Goal: Find specific page/section: Find specific page/section

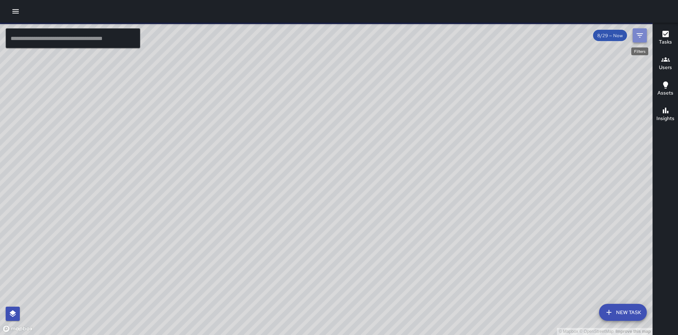
click at [636, 35] on icon "Filters" at bounding box center [639, 35] width 8 height 8
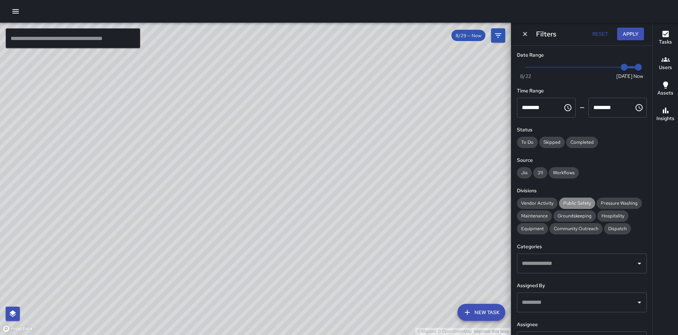
click at [568, 203] on span "Public Safety" at bounding box center [577, 203] width 36 height 6
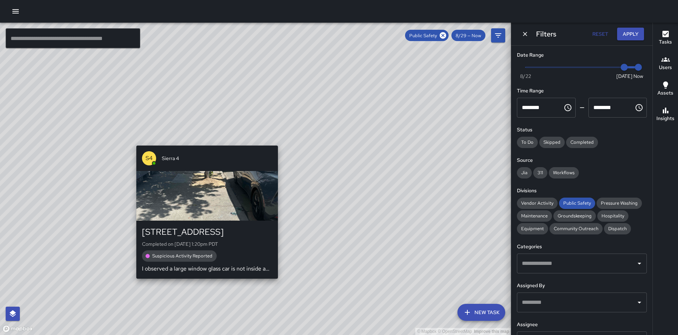
click at [203, 141] on div "© Mapbox © OpenStreetMap Improve this map S4 Sierra 4 519 17th Street Completed…" at bounding box center [255, 179] width 511 height 312
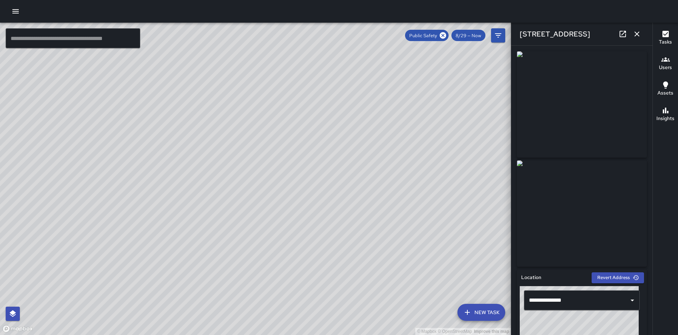
click at [250, 245] on div "© Mapbox © OpenStreetMap Improve this map S4 Sierra 4 449 15th Street Completed…" at bounding box center [255, 179] width 511 height 312
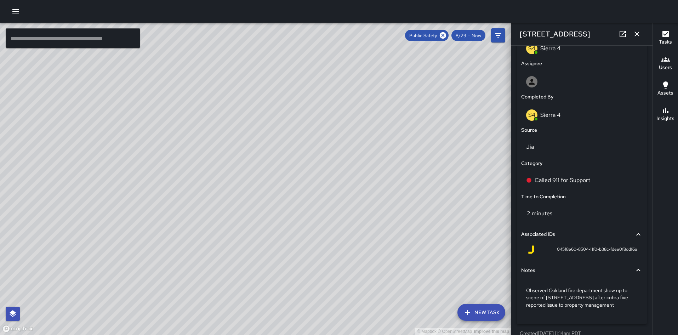
scroll to position [392, 0]
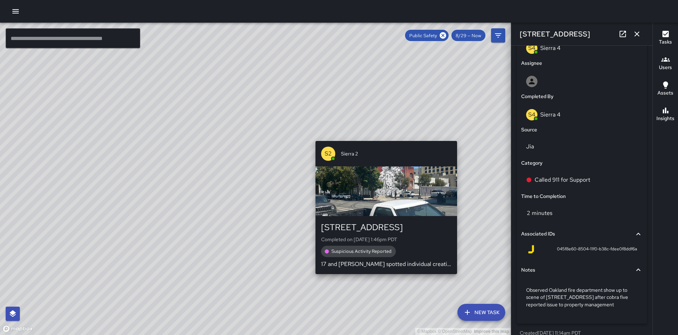
click at [460, 277] on div "© Mapbox © OpenStreetMap Improve this map S2 Sierra 2 359 15th Street Completed…" at bounding box center [255, 179] width 511 height 312
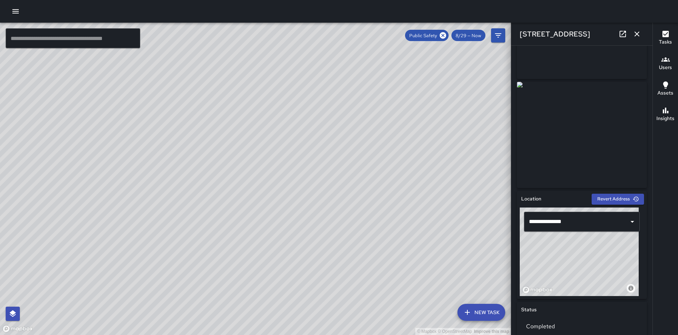
scroll to position [0, 0]
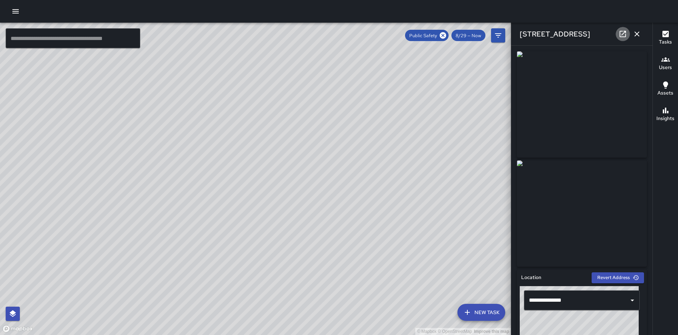
click at [624, 34] on icon at bounding box center [622, 34] width 8 height 8
drag, startPoint x: 425, startPoint y: 108, endPoint x: 392, endPoint y: 189, distance: 87.4
click at [392, 189] on div "© Mapbox © OpenStreetMap Improve this map" at bounding box center [255, 179] width 511 height 312
drag, startPoint x: 402, startPoint y: 124, endPoint x: 377, endPoint y: 220, distance: 99.6
click at [377, 220] on div "© Mapbox © OpenStreetMap Improve this map" at bounding box center [255, 179] width 511 height 312
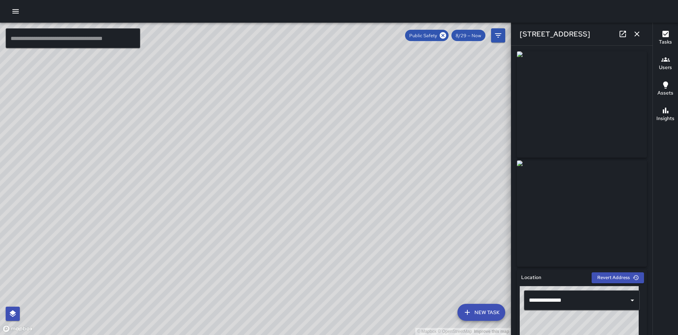
drag, startPoint x: 391, startPoint y: 159, endPoint x: 383, endPoint y: 230, distance: 71.2
click at [383, 230] on div "© Mapbox © OpenStreetMap Improve this map" at bounding box center [255, 179] width 511 height 312
drag, startPoint x: 387, startPoint y: 208, endPoint x: 393, endPoint y: 144, distance: 64.3
click at [393, 144] on div "© Mapbox © OpenStreetMap Improve this map" at bounding box center [255, 179] width 511 height 312
drag, startPoint x: 356, startPoint y: 227, endPoint x: 374, endPoint y: 175, distance: 54.7
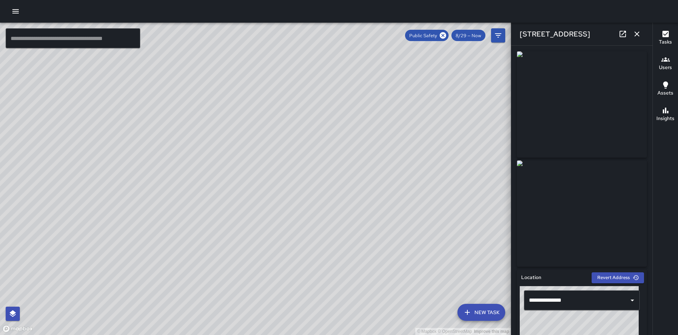
click at [374, 175] on div "© Mapbox © OpenStreetMap Improve this map" at bounding box center [255, 179] width 511 height 312
click at [445, 33] on icon at bounding box center [443, 35] width 6 height 6
drag, startPoint x: 252, startPoint y: 202, endPoint x: 281, endPoint y: 135, distance: 73.3
click at [281, 135] on div "© Mapbox © OpenStreetMap Improve this map" at bounding box center [255, 179] width 511 height 312
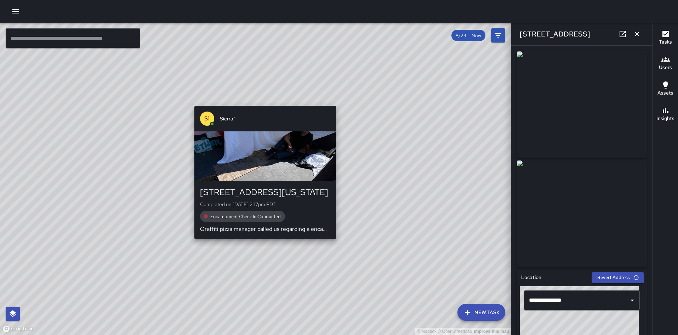
click at [263, 242] on div "S1 Sierra 1 719 Washington Street Completed on 8/29/2025, 2:17pm PDT Encampment…" at bounding box center [265, 172] width 147 height 139
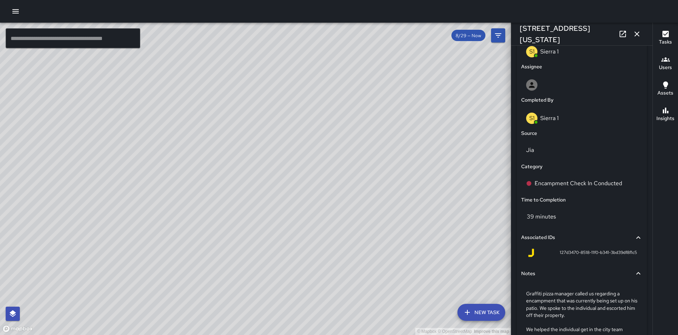
scroll to position [433, 0]
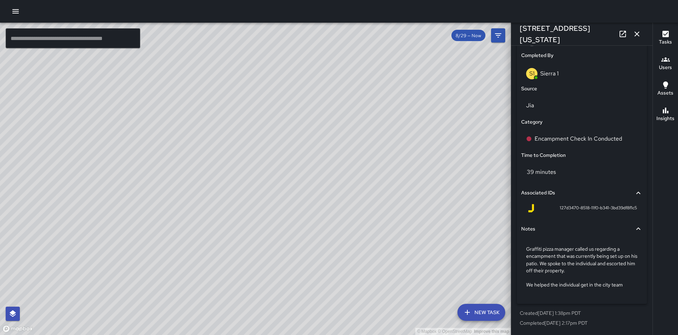
drag, startPoint x: 368, startPoint y: 133, endPoint x: 261, endPoint y: 221, distance: 138.4
click at [258, 226] on div "© Mapbox © OpenStreetMap Improve this map" at bounding box center [255, 179] width 511 height 312
drag, startPoint x: 342, startPoint y: 158, endPoint x: 273, endPoint y: 254, distance: 118.7
click at [273, 254] on div "© Mapbox © OpenStreetMap Improve this map" at bounding box center [255, 179] width 511 height 312
drag, startPoint x: 338, startPoint y: 137, endPoint x: 277, endPoint y: 265, distance: 141.7
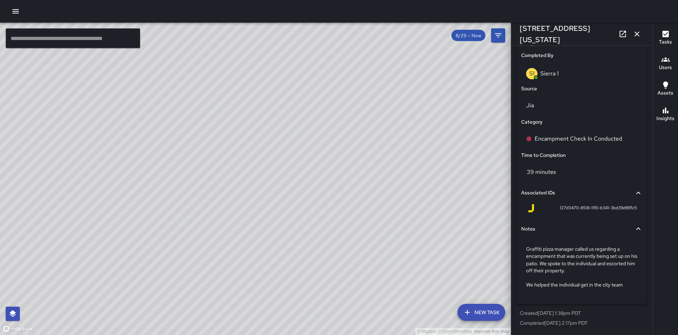
click at [277, 265] on div "© Mapbox © OpenStreetMap Improve this map" at bounding box center [255, 179] width 511 height 312
drag, startPoint x: 327, startPoint y: 180, endPoint x: 302, endPoint y: 237, distance: 62.3
click at [302, 237] on div "© Mapbox © OpenStreetMap Improve this map" at bounding box center [255, 179] width 511 height 312
drag, startPoint x: 319, startPoint y: 227, endPoint x: 298, endPoint y: 268, distance: 46.2
click at [298, 268] on div "© Mapbox © OpenStreetMap Improve this map" at bounding box center [255, 179] width 511 height 312
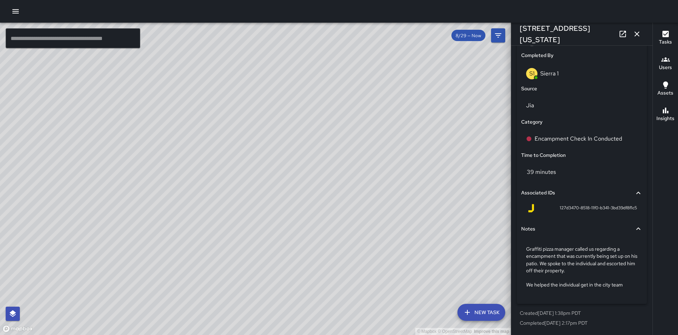
drag, startPoint x: 358, startPoint y: 135, endPoint x: 326, endPoint y: 198, distance: 70.1
click at [326, 198] on div "© Mapbox © OpenStreetMap Improve this map" at bounding box center [255, 179] width 511 height 312
click at [375, 126] on div "© Mapbox © OpenStreetMap Improve this map M6 Mike 6 1460 Broadway Completed on …" at bounding box center [255, 179] width 511 height 312
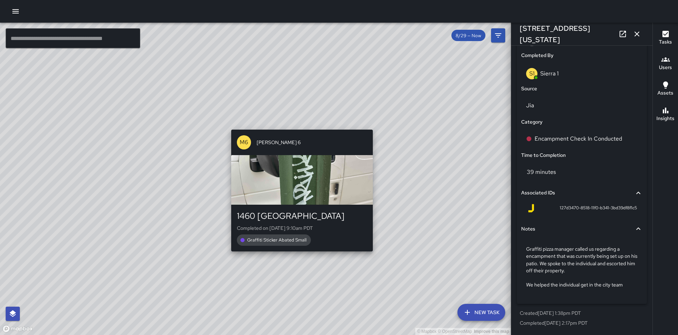
scroll to position [430, 0]
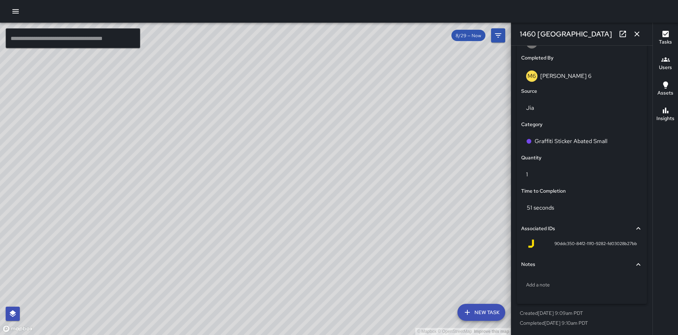
click at [118, 253] on div "© Mapbox © OpenStreetMap Improve this map S1 Sierra 1 719 Washington Street Com…" at bounding box center [255, 179] width 511 height 312
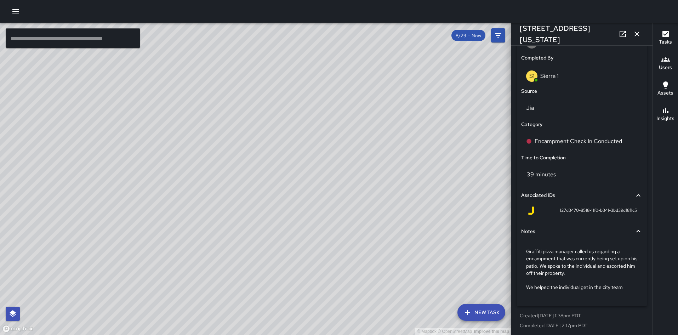
scroll to position [433, 0]
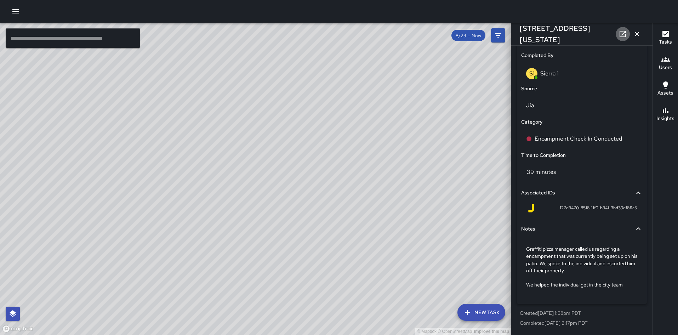
click at [622, 34] on icon at bounding box center [622, 34] width 8 height 8
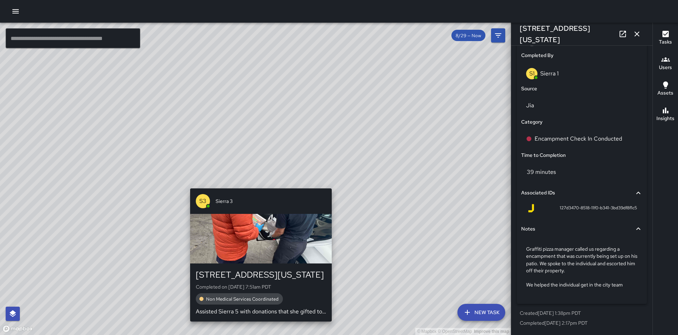
click at [259, 184] on div "© Mapbox © OpenStreetMap Improve this map S3 Sierra 3 722 Washington Street Com…" at bounding box center [255, 179] width 511 height 312
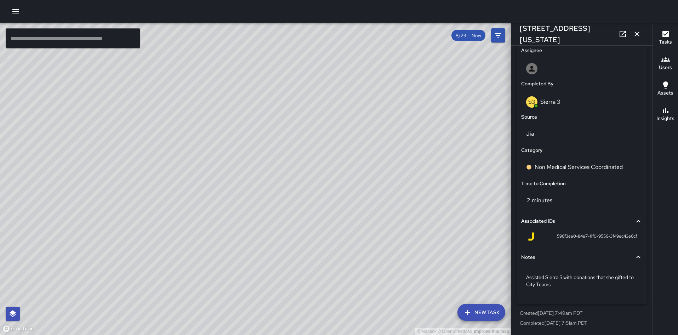
scroll to position [404, 0]
